Goal: Transaction & Acquisition: Purchase product/service

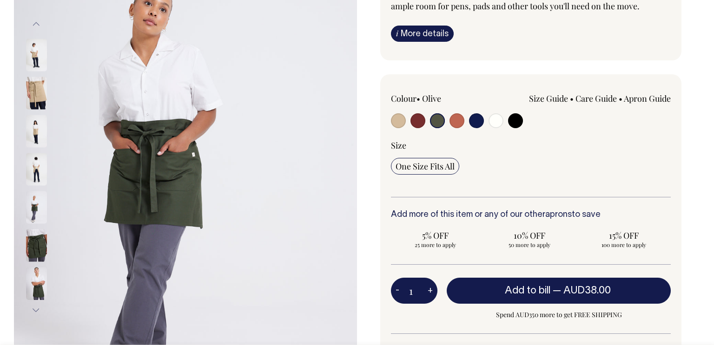
click at [394, 120] on input "radio" at bounding box center [398, 120] width 15 height 15
radio input "true"
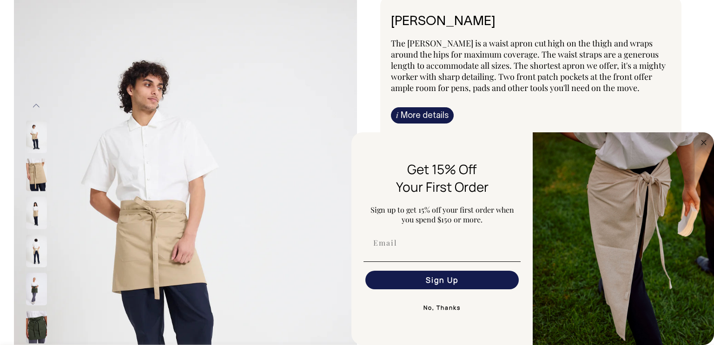
scroll to position [71, 0]
click at [704, 144] on circle "Close dialog" at bounding box center [704, 142] width 11 height 11
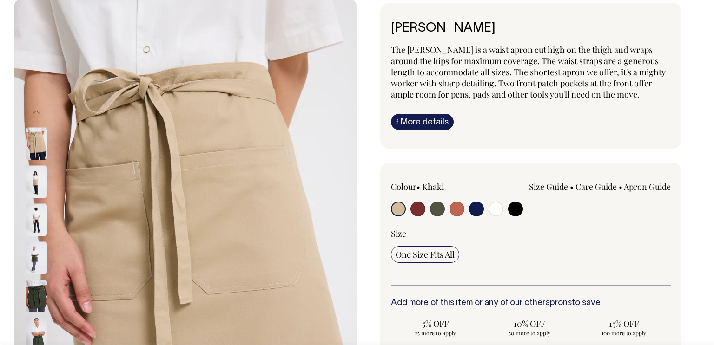
scroll to position [63, 0]
click at [436, 202] on input "radio" at bounding box center [437, 209] width 15 height 15
radio input "true"
select select "Olive"
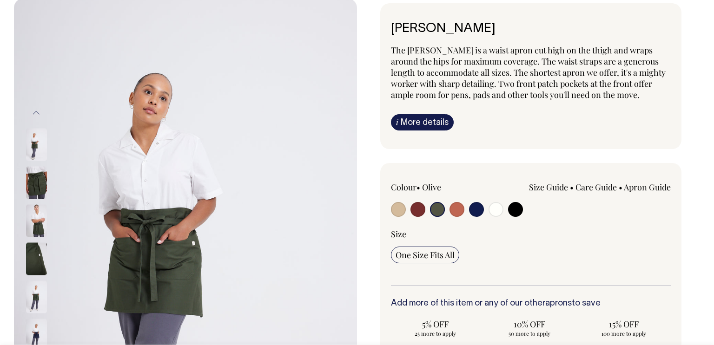
click at [419, 207] on input "radio" at bounding box center [418, 209] width 15 height 15
radio input "true"
select select "Burgundy"
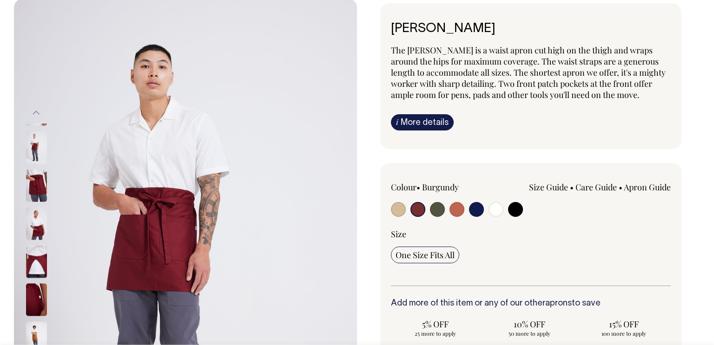
click at [439, 209] on input "radio" at bounding box center [437, 209] width 15 height 15
radio input "true"
select select "Olive"
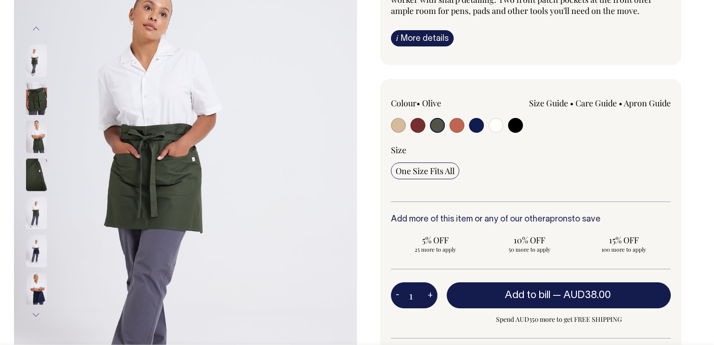
scroll to position [148, 0]
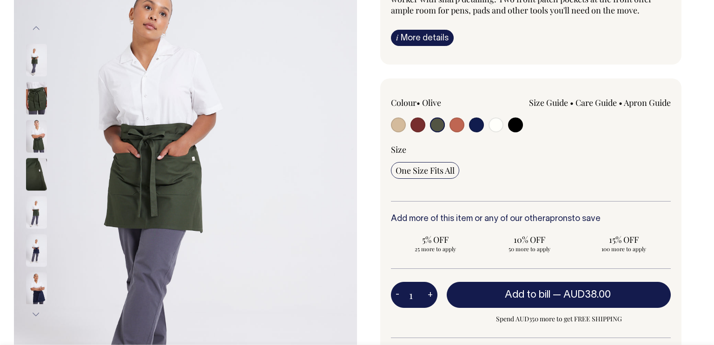
click at [514, 121] on input "radio" at bounding box center [515, 125] width 15 height 15
radio input "true"
select select "Black"
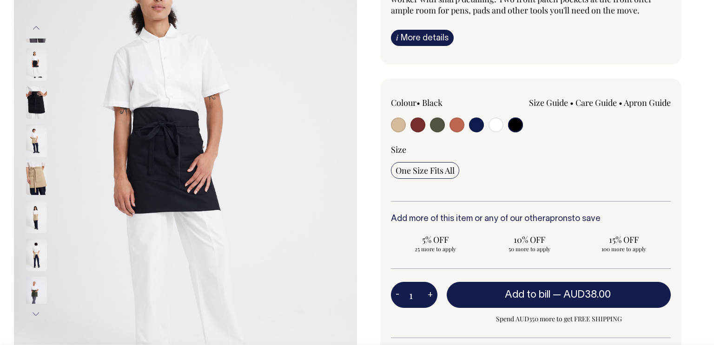
click at [456, 127] on input "radio" at bounding box center [457, 125] width 15 height 15
radio input "true"
select select "Rust"
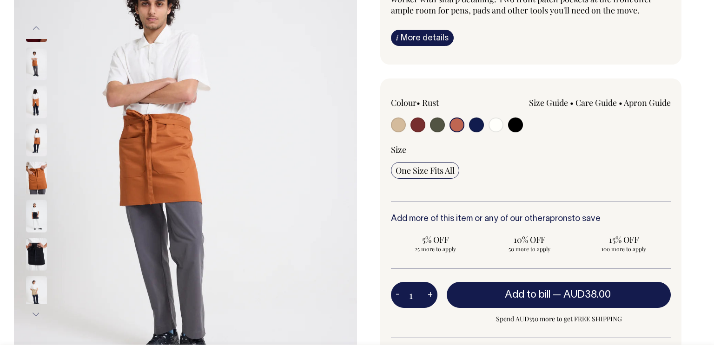
click at [445, 127] on div at bounding box center [447, 126] width 112 height 17
click at [440, 126] on input "radio" at bounding box center [437, 125] width 15 height 15
radio input "true"
select select "Olive"
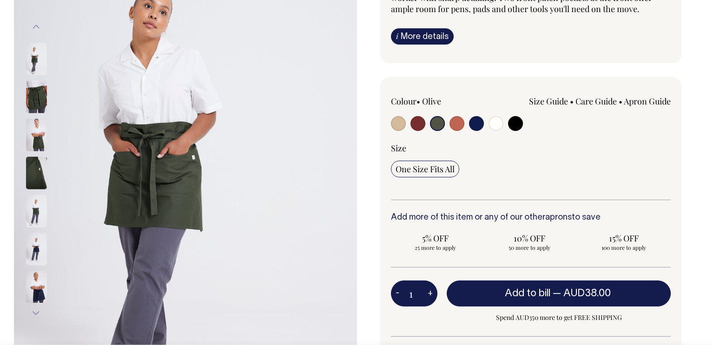
scroll to position [149, 0]
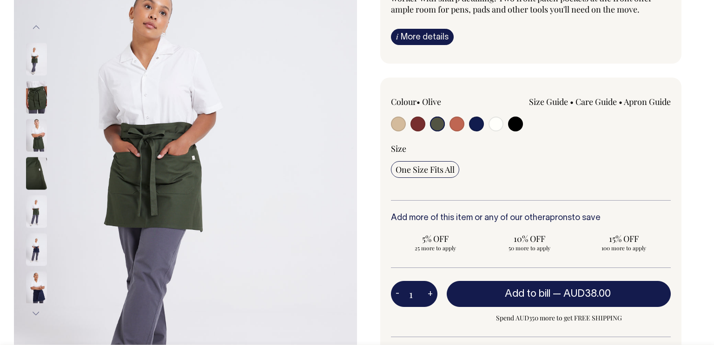
click at [394, 123] on input "radio" at bounding box center [398, 124] width 15 height 15
radio input "true"
select select "Khaki"
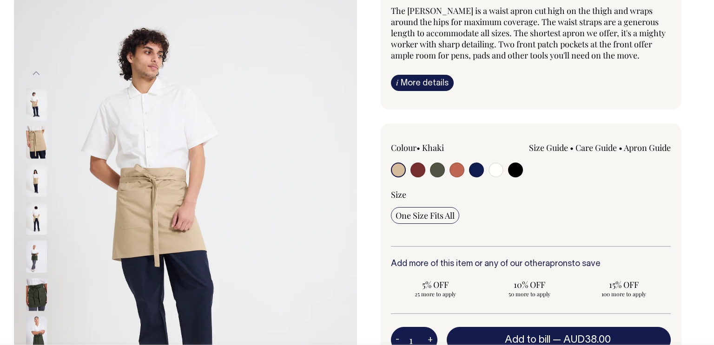
scroll to position [102, 0]
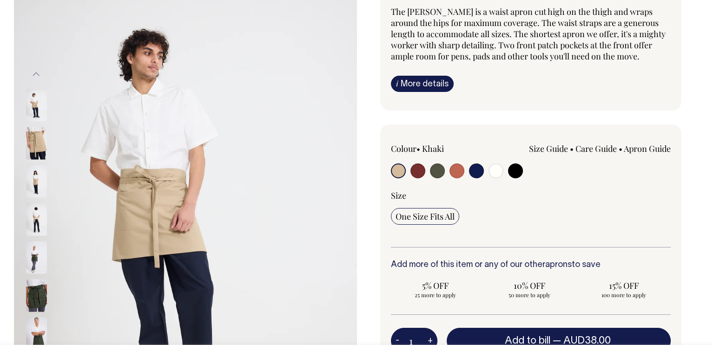
click at [31, 187] on img at bounding box center [36, 181] width 21 height 33
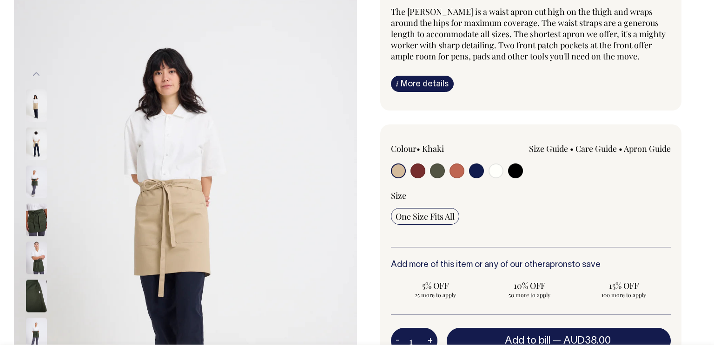
click at [36, 132] on img at bounding box center [36, 143] width 21 height 33
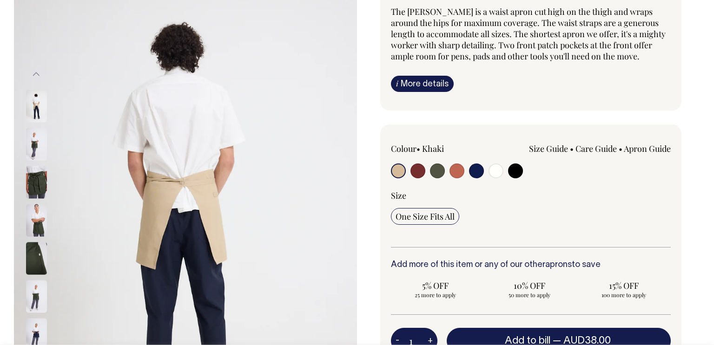
click at [35, 188] on img at bounding box center [36, 182] width 21 height 33
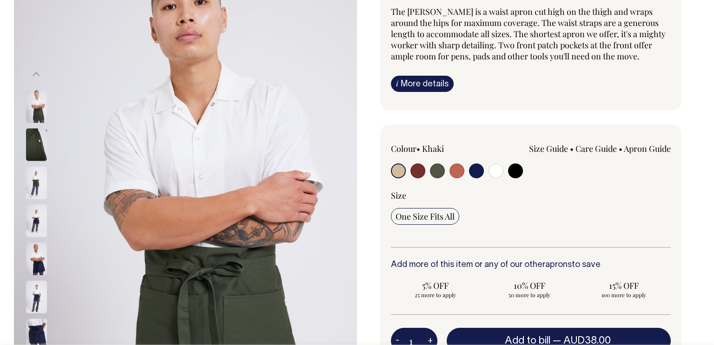
click at [35, 191] on img at bounding box center [36, 182] width 21 height 33
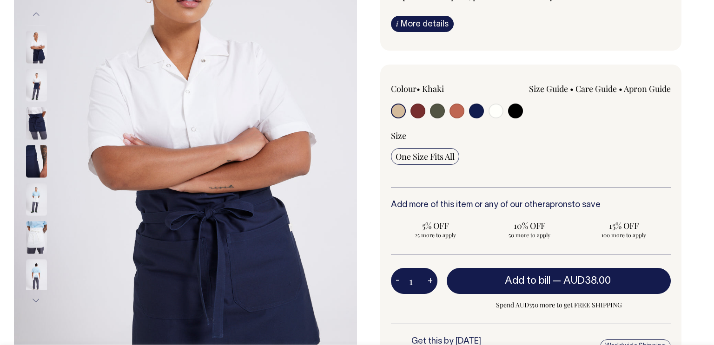
scroll to position [180, 0]
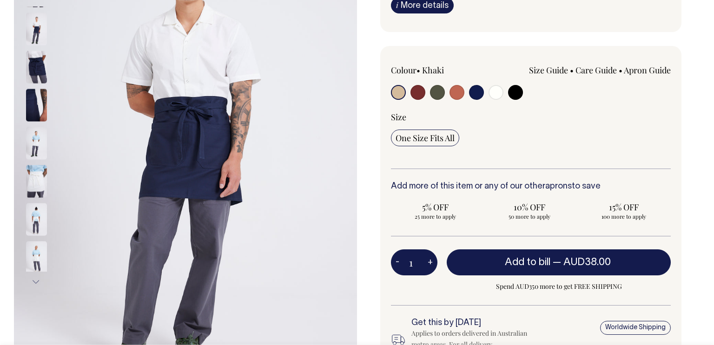
click at [394, 93] on input "radio" at bounding box center [398, 92] width 15 height 15
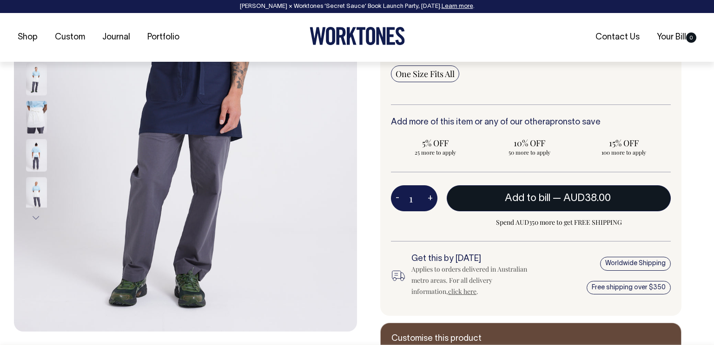
click at [608, 194] on span "AUD38.00" at bounding box center [586, 198] width 47 height 9
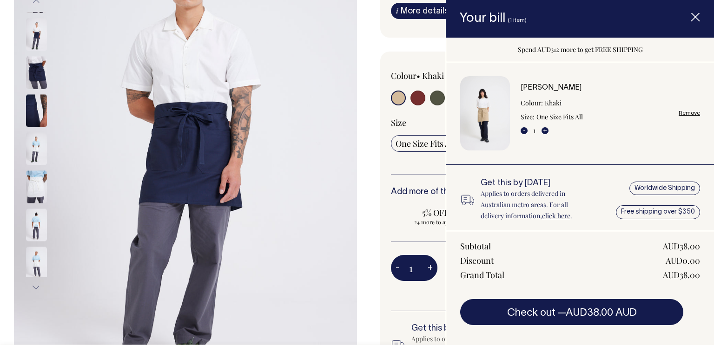
scroll to position [175, 0]
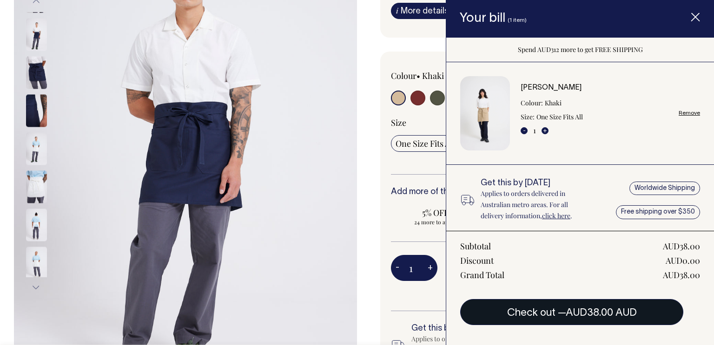
click at [561, 311] on button "Check out — AUD38.00 AUD" at bounding box center [571, 312] width 223 height 26
